Goal: Unclear

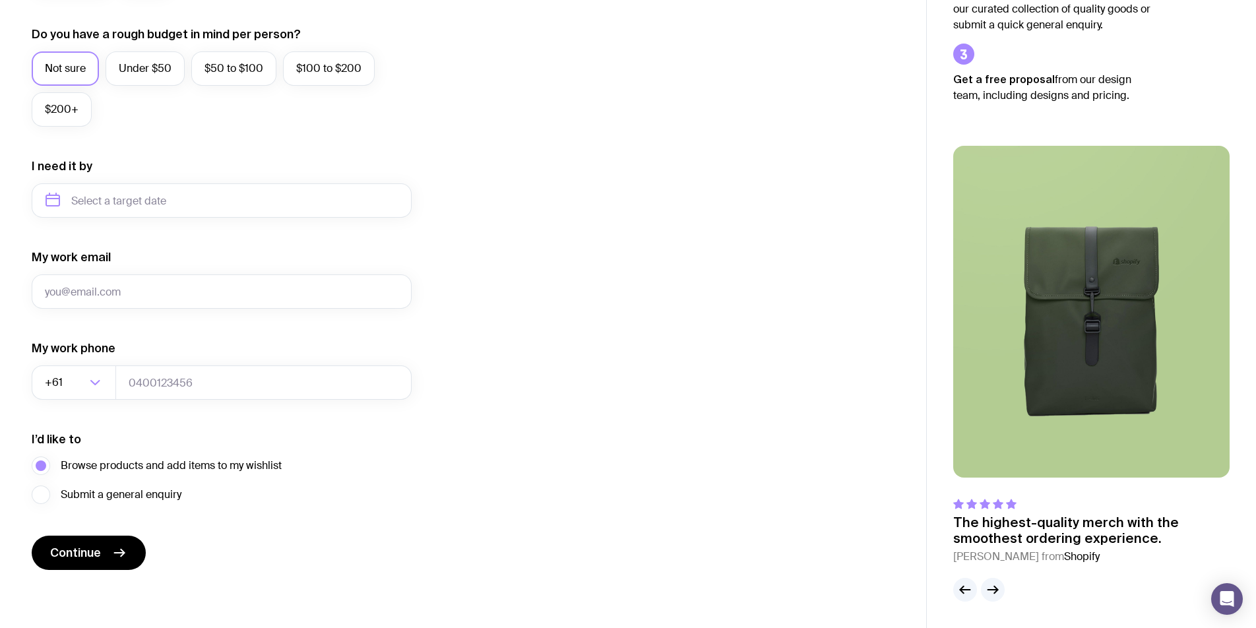
click at [640, 444] on div "I want swag for Customers Team members An event Approximately how many people d…" at bounding box center [463, 139] width 863 height 862
